Goal: Check status

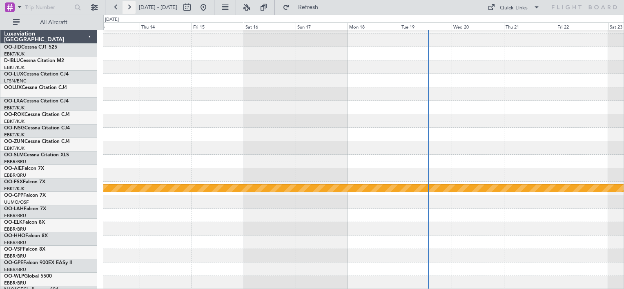
scroll to position [10, 0]
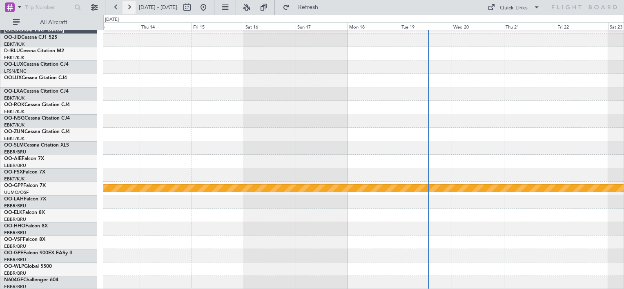
click at [128, 9] on button at bounding box center [129, 7] width 13 height 13
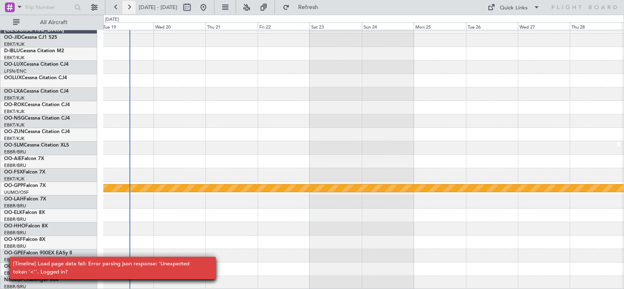
click at [128, 9] on button at bounding box center [129, 7] width 13 height 13
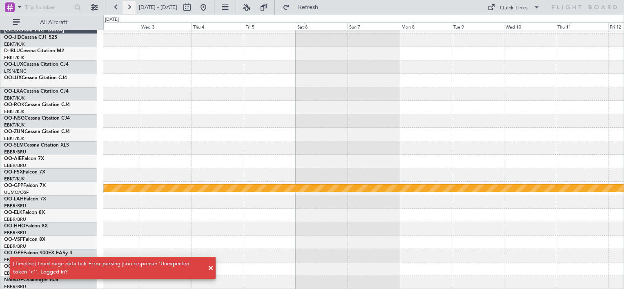
click at [128, 9] on button at bounding box center [129, 7] width 13 height 13
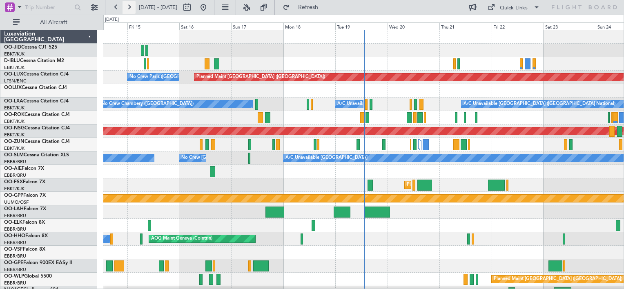
click at [130, 8] on button at bounding box center [129, 7] width 13 height 13
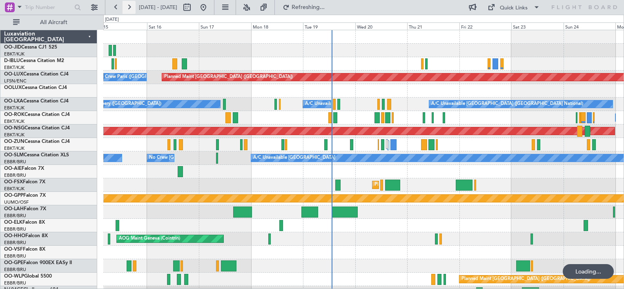
click at [130, 8] on button at bounding box center [129, 7] width 13 height 13
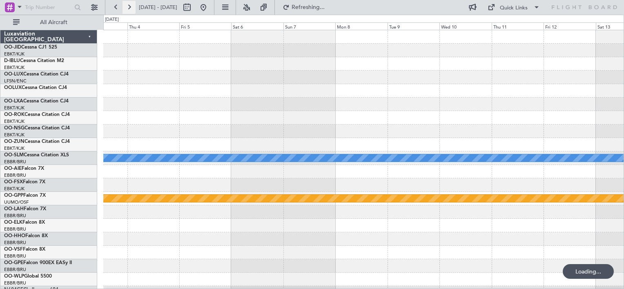
click at [130, 8] on button at bounding box center [129, 7] width 13 height 13
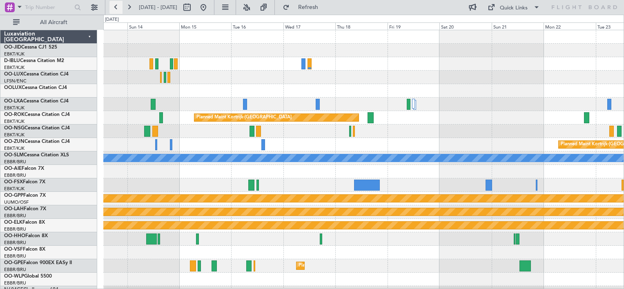
click at [116, 12] on button at bounding box center [116, 7] width 13 height 13
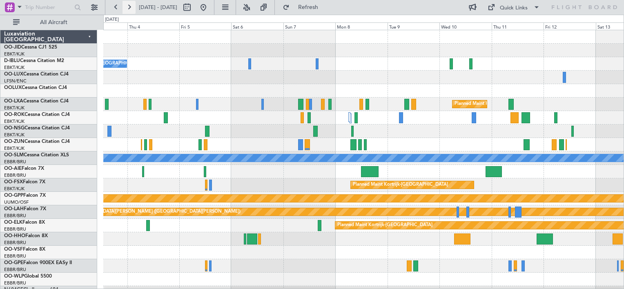
click at [131, 12] on button at bounding box center [129, 7] width 13 height 13
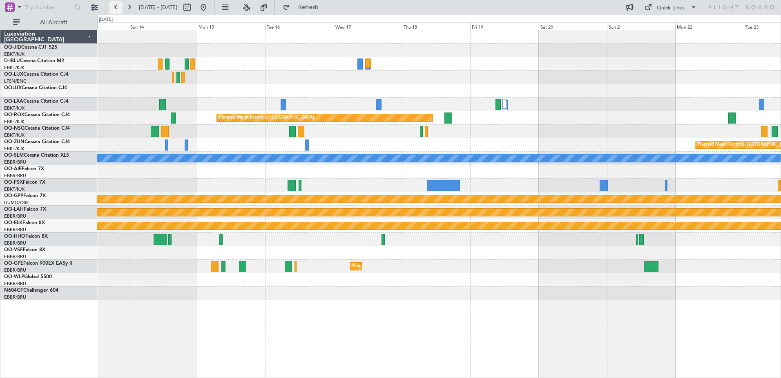
click at [118, 9] on button at bounding box center [116, 7] width 13 height 13
